Goal: Task Accomplishment & Management: Manage account settings

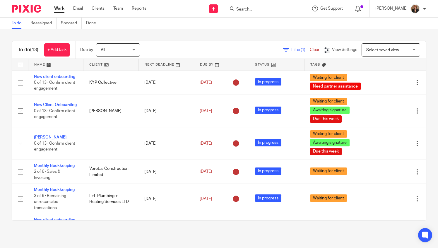
click at [360, 10] on icon at bounding box center [357, 9] width 6 height 6
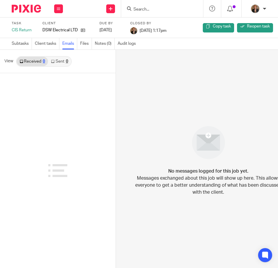
click at [24, 6] on img at bounding box center [26, 9] width 29 height 8
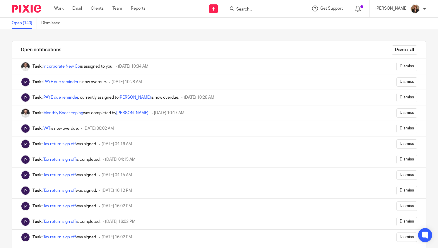
click at [427, 5] on div "Erica Smith My profile Email integration Logout" at bounding box center [400, 8] width 63 height 17
click at [424, 7] on div at bounding box center [424, 9] width 4 height 4
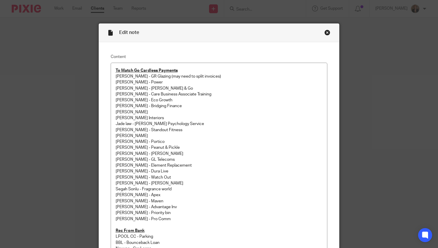
click at [327, 35] on div "Close this dialog window" at bounding box center [327, 33] width 6 height 6
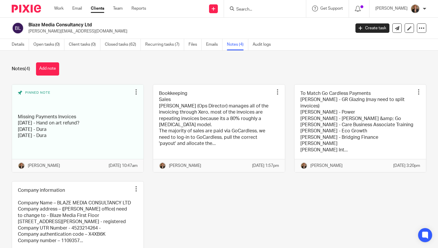
drag, startPoint x: 244, startPoint y: 228, endPoint x: 256, endPoint y: 201, distance: 29.1
click at [244, 228] on div "Pinned note Missing Payments Invoices 09/09/2025 - Hand on art refund? 11/09/20…" at bounding box center [214, 177] width 423 height 187
